Goal: Information Seeking & Learning: Learn about a topic

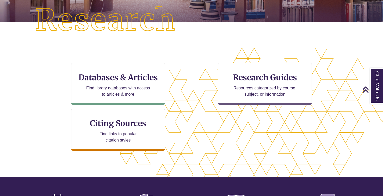
scroll to position [152, 0]
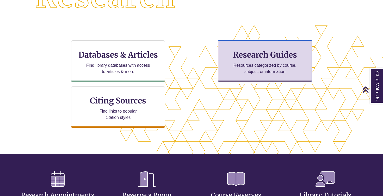
click at [265, 65] on p "Resources categorized by course, subject, or information" at bounding box center [265, 68] width 68 height 13
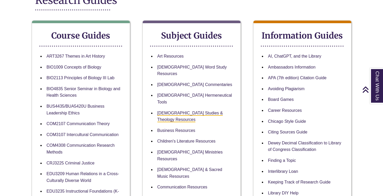
scroll to position [81, 0]
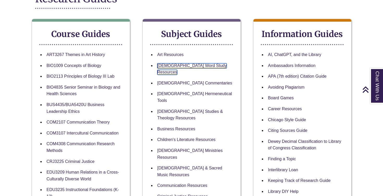
click at [182, 68] on link "[DEMOGRAPHIC_DATA] Word Study Resources" at bounding box center [192, 69] width 70 height 12
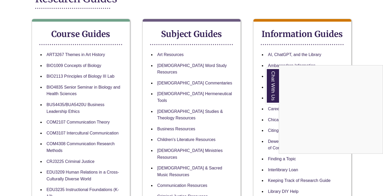
click at [180, 66] on div "Chat With Us" at bounding box center [191, 98] width 383 height 196
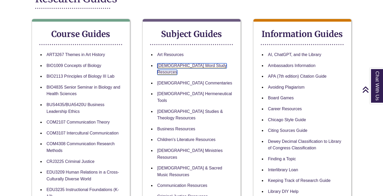
click at [178, 67] on link "[DEMOGRAPHIC_DATA] Word Study Resources" at bounding box center [192, 69] width 70 height 12
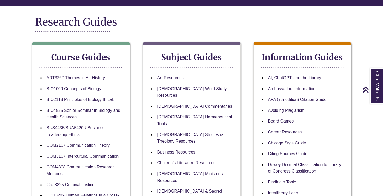
scroll to position [0, 0]
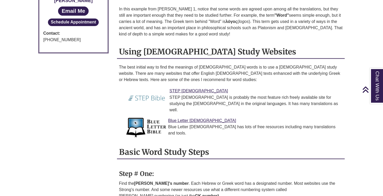
scroll to position [373, 0]
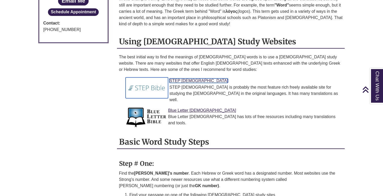
click at [178, 78] on link "STEP Bible" at bounding box center [198, 80] width 59 height 4
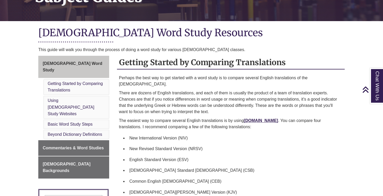
scroll to position [104, 0]
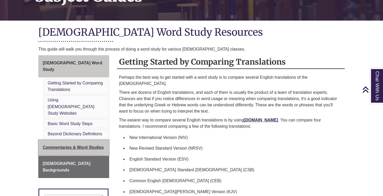
click at [89, 145] on span "Commentaries & Word Studies" at bounding box center [73, 147] width 61 height 4
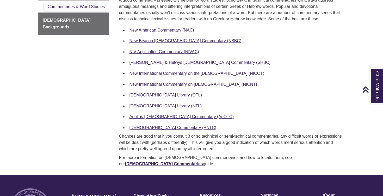
scroll to position [196, 0]
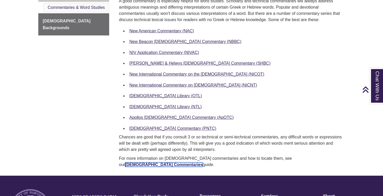
click at [203, 162] on link "[DEMOGRAPHIC_DATA] Commentaries" at bounding box center [164, 164] width 78 height 4
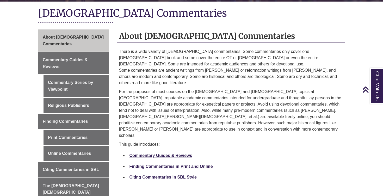
scroll to position [125, 0]
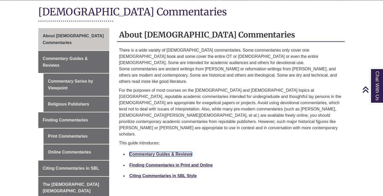
click at [170, 152] on link "Commentary Guides & Reviews" at bounding box center [160, 154] width 63 height 4
